Goal: Task Accomplishment & Management: Complete application form

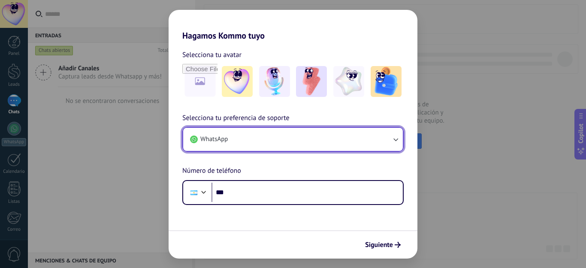
click at [282, 145] on button "WhatsApp" at bounding box center [293, 139] width 220 height 23
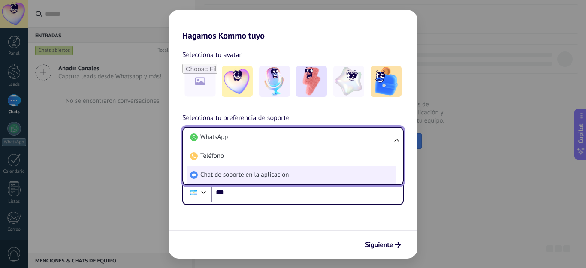
click at [279, 175] on span "Chat de soporte en la aplicación" at bounding box center [244, 175] width 88 height 9
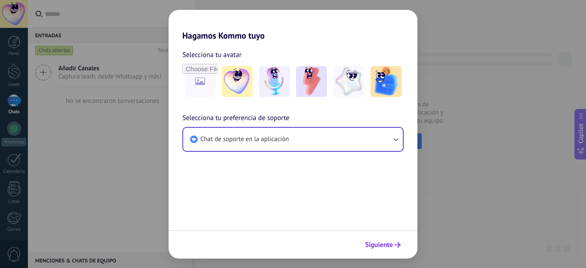
click at [383, 243] on span "Siguiente" at bounding box center [379, 245] width 28 height 6
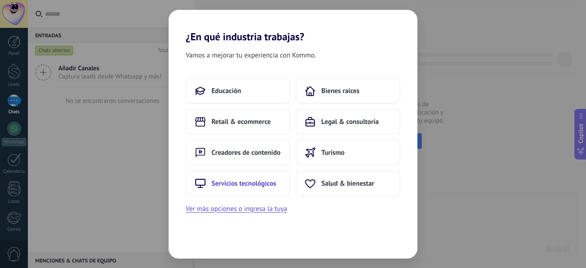
click at [241, 182] on span "Servicios tecnológicos" at bounding box center [243, 183] width 65 height 9
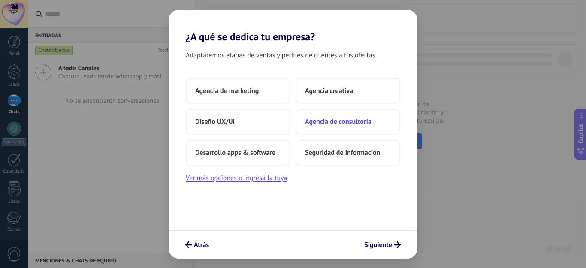
click at [337, 120] on span "Agencia de consultoría" at bounding box center [338, 122] width 66 height 9
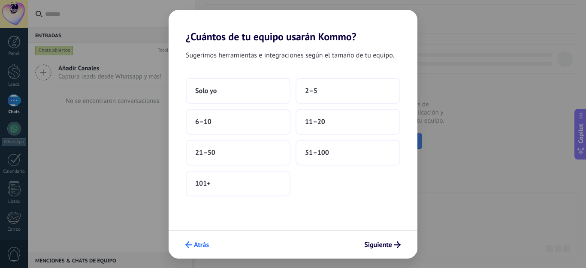
click at [196, 246] on span "Atrás" at bounding box center [201, 245] width 15 height 6
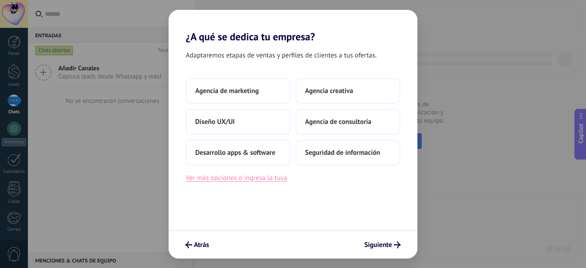
click at [269, 180] on button "Ver más opciones o ingresa la tuya" at bounding box center [236, 177] width 101 height 11
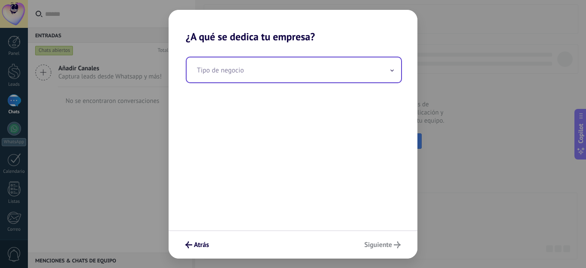
click at [310, 73] on input "text" at bounding box center [294, 69] width 214 height 25
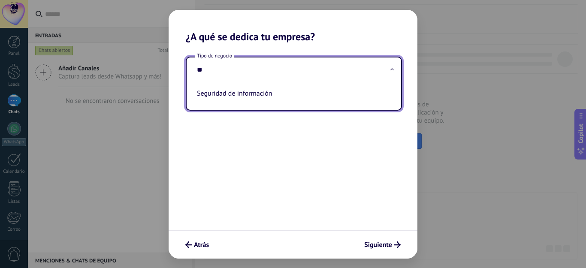
type input "*"
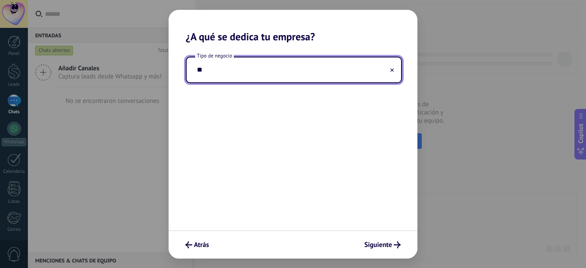
type input "*"
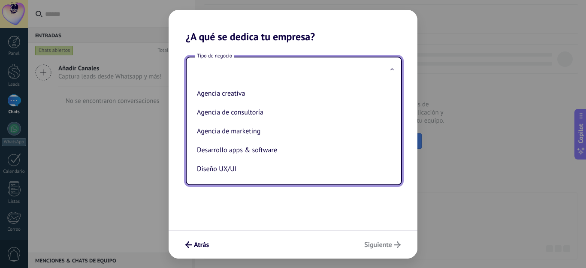
type input "*"
click at [284, 208] on div "Tipo de negocio Agencia creativa Agencia de consultoría Agencia de marketing De…" at bounding box center [293, 136] width 249 height 187
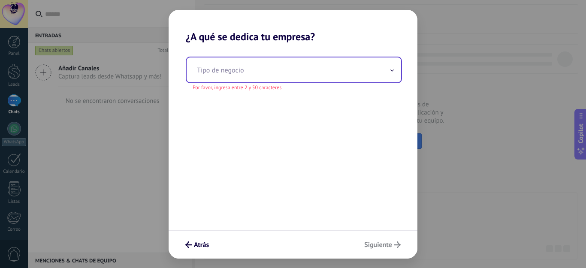
click at [271, 70] on input "text" at bounding box center [294, 69] width 214 height 25
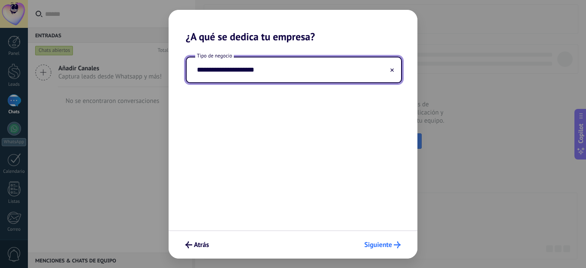
type input "**********"
click at [371, 242] on span "Siguiente" at bounding box center [378, 245] width 28 height 6
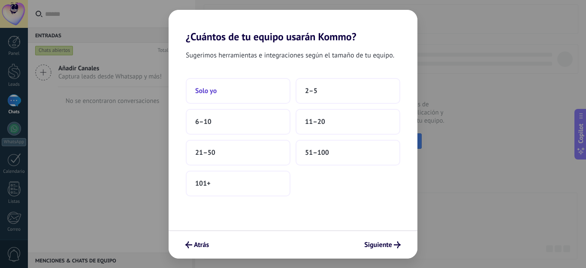
click at [269, 91] on button "Solo yo" at bounding box center [238, 91] width 105 height 26
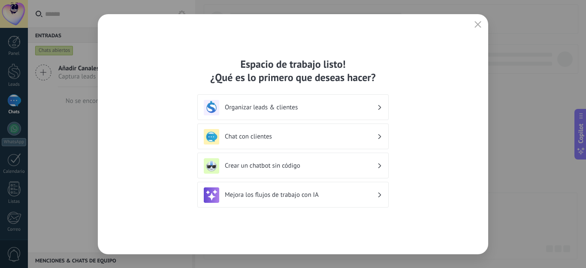
click at [300, 109] on h3 "Organizar leads & clientes" at bounding box center [301, 107] width 152 height 8
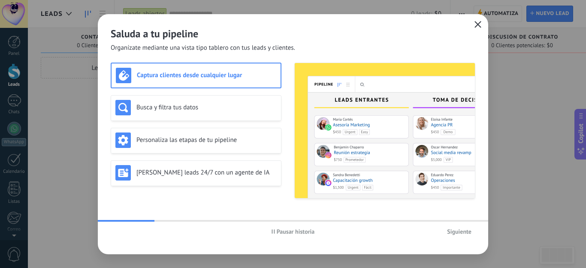
click at [479, 25] on icon "button" at bounding box center [477, 24] width 7 height 7
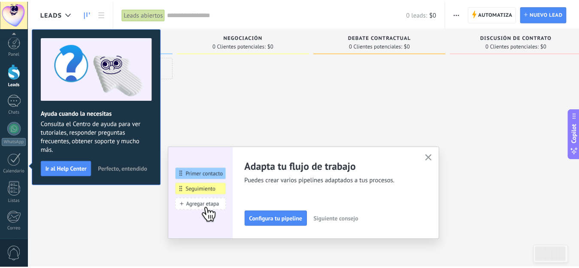
scroll to position [89, 0]
